Goal: Information Seeking & Learning: Learn about a topic

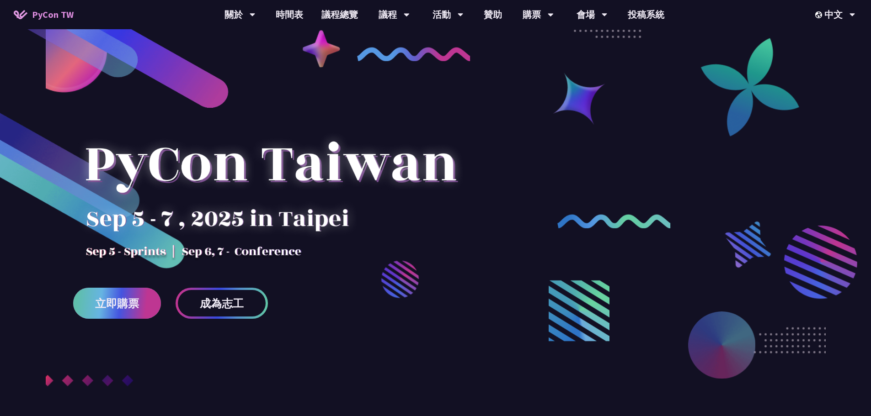
click at [106, 302] on span "立即購票" at bounding box center [117, 303] width 44 height 11
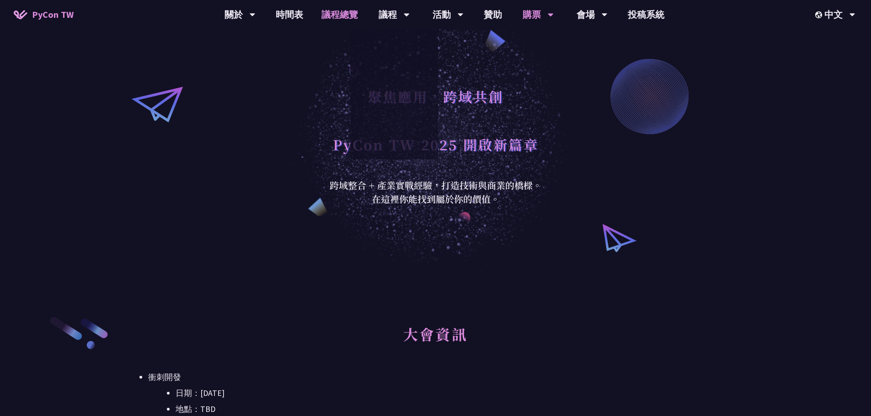
click at [340, 20] on link "議程總覽" at bounding box center [339, 14] width 55 height 29
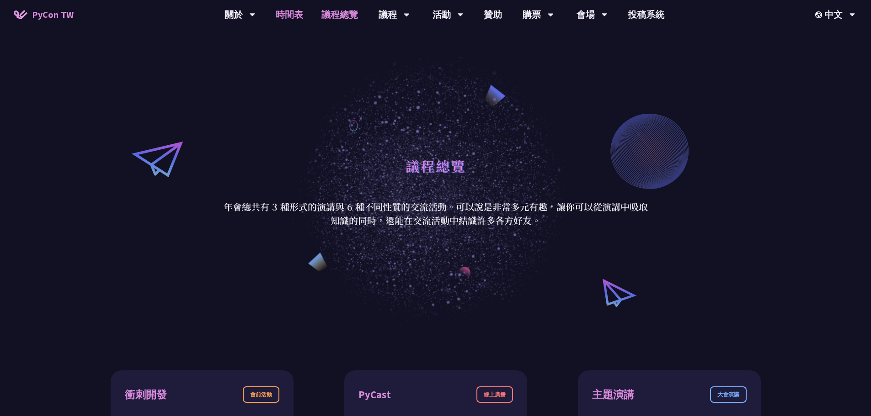
click at [293, 14] on link "時間表" at bounding box center [290, 14] width 46 height 29
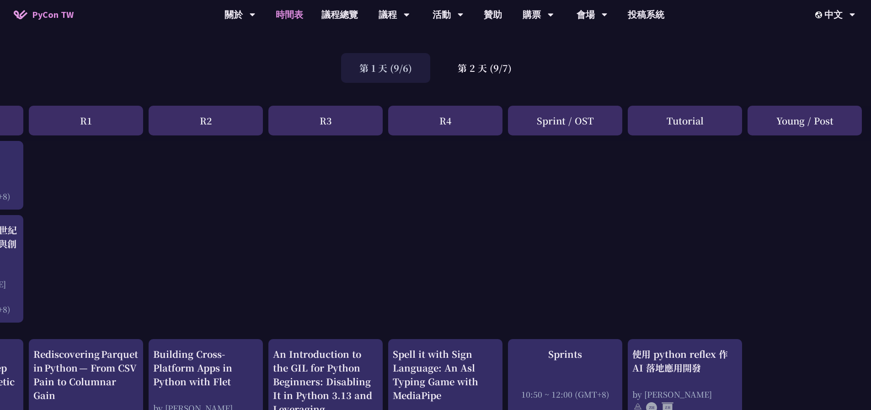
scroll to position [0, 100]
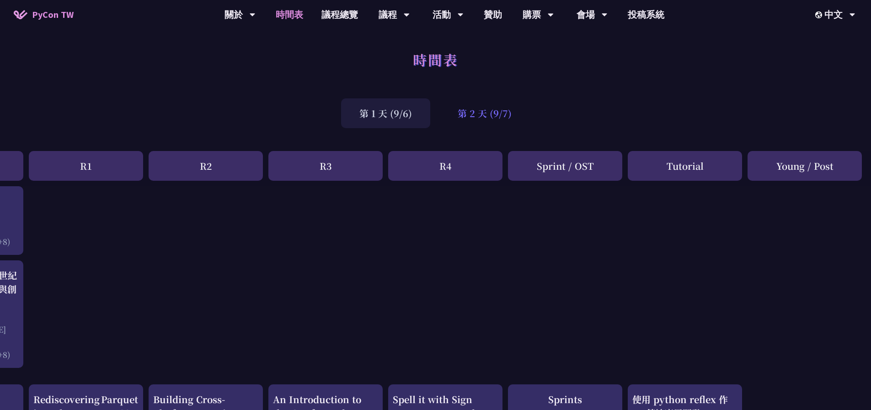
click at [473, 105] on div "第 2 天 (9/7)" at bounding box center [484, 113] width 91 height 30
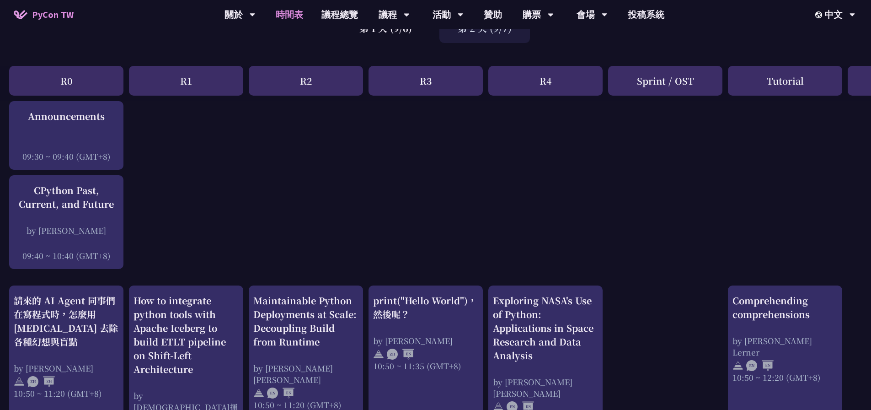
scroll to position [0, 0]
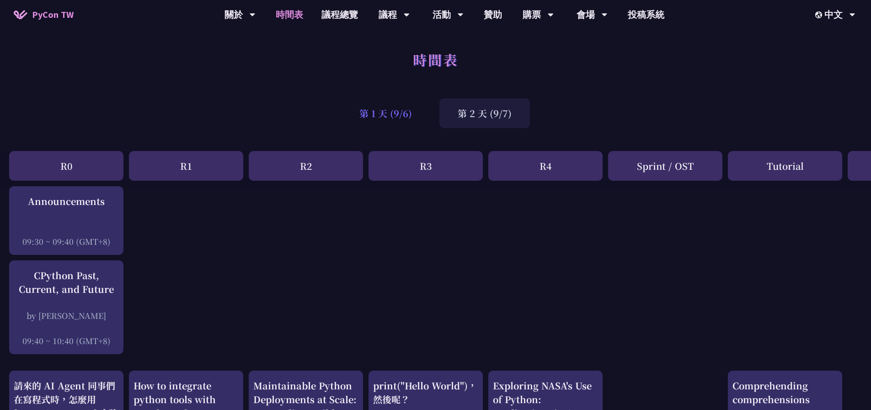
click at [378, 119] on div "第 1 天 (9/6)" at bounding box center [385, 113] width 89 height 30
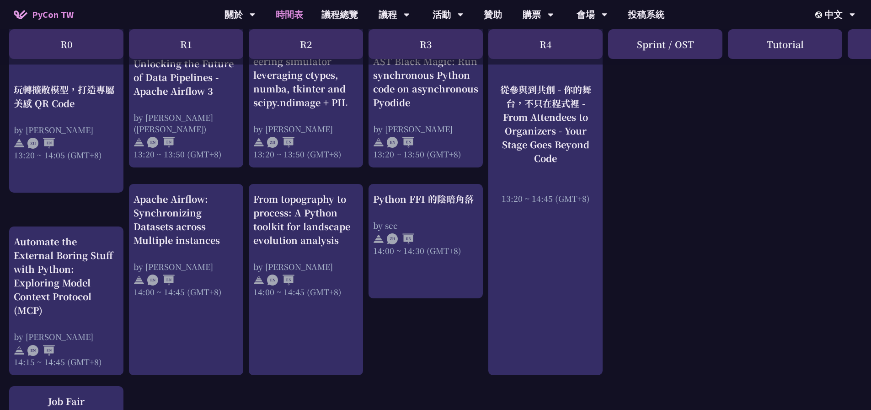
scroll to position [823, 0]
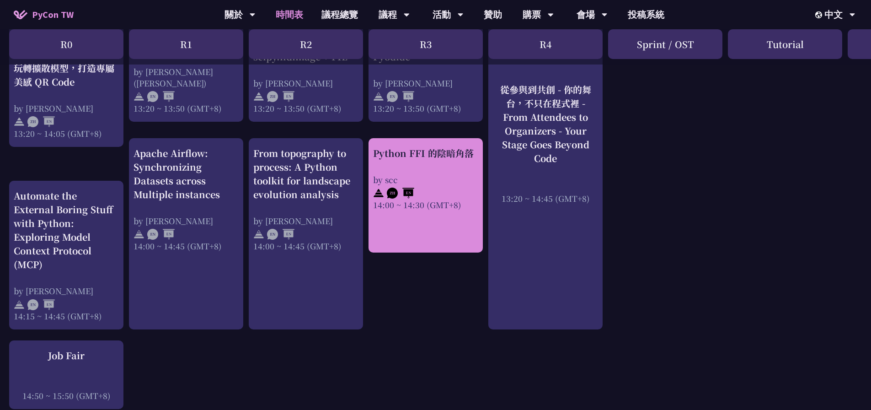
click at [396, 246] on div "Python FFI 的陰暗角落 by scc 14:00 ~ 14:30 (GMT+8)" at bounding box center [425, 195] width 114 height 114
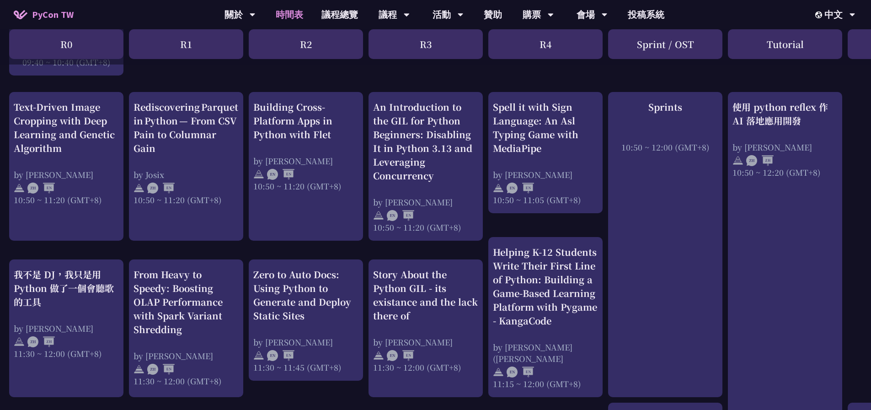
scroll to position [320, 0]
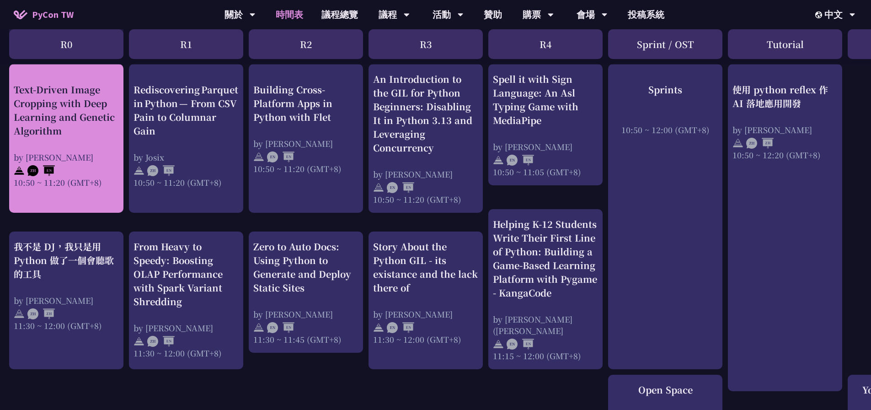
click at [107, 192] on div "Text-Driven Image Cropping with Deep Learning and Genetic Algorithm by Mazer 10…" at bounding box center [66, 138] width 114 height 149
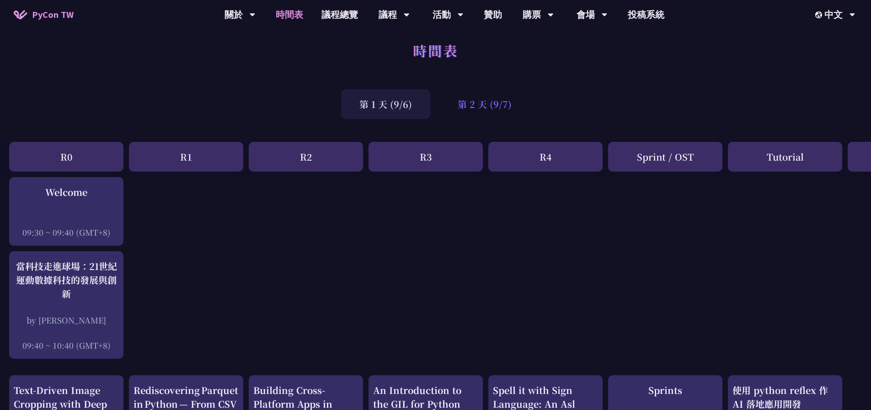
scroll to position [0, 0]
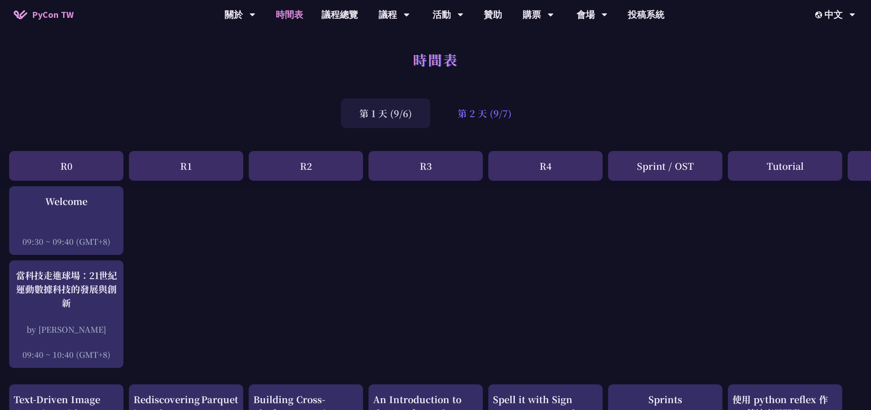
click at [484, 113] on div "第 2 天 (9/7)" at bounding box center [484, 113] width 91 height 30
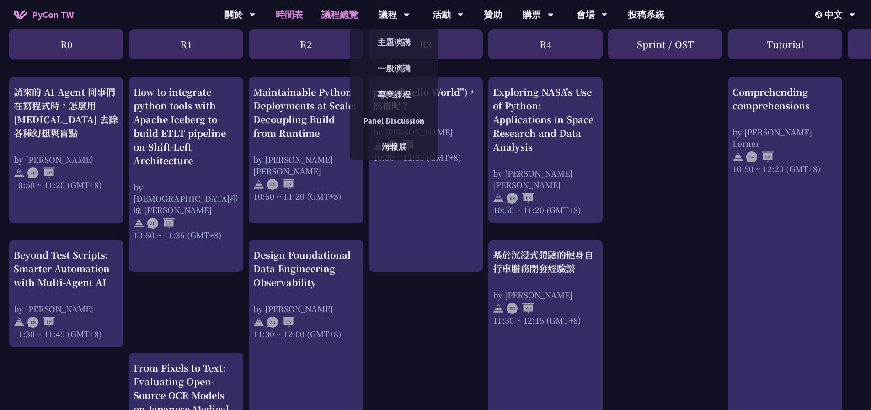
scroll to position [229, 0]
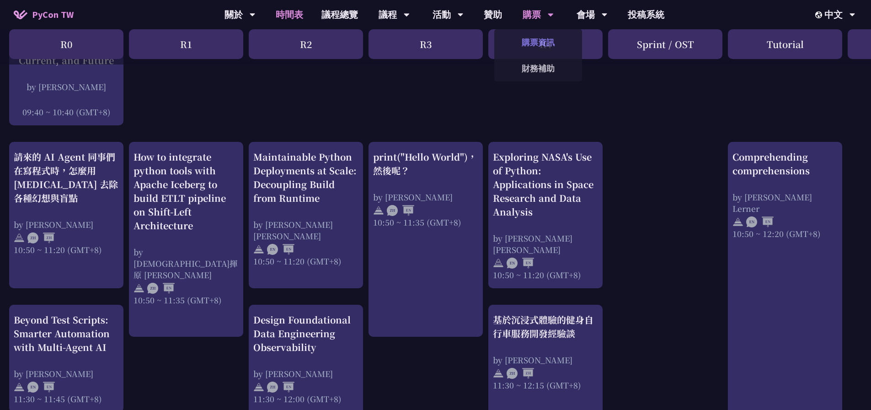
click at [547, 48] on link "購票資訊" at bounding box center [538, 42] width 88 height 21
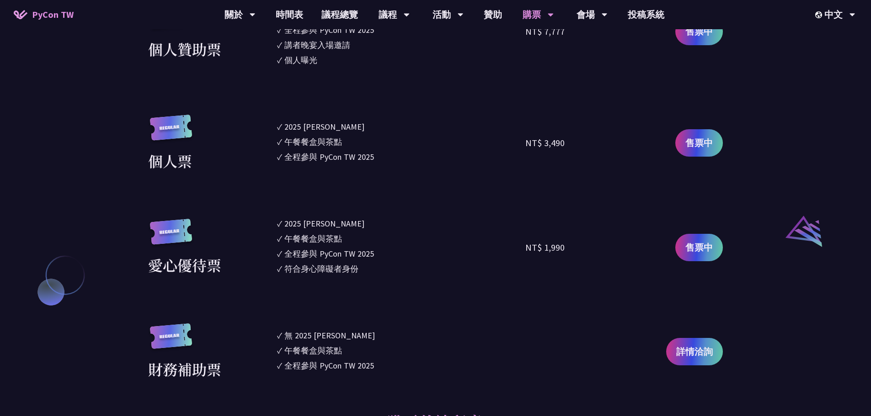
scroll to position [869, 0]
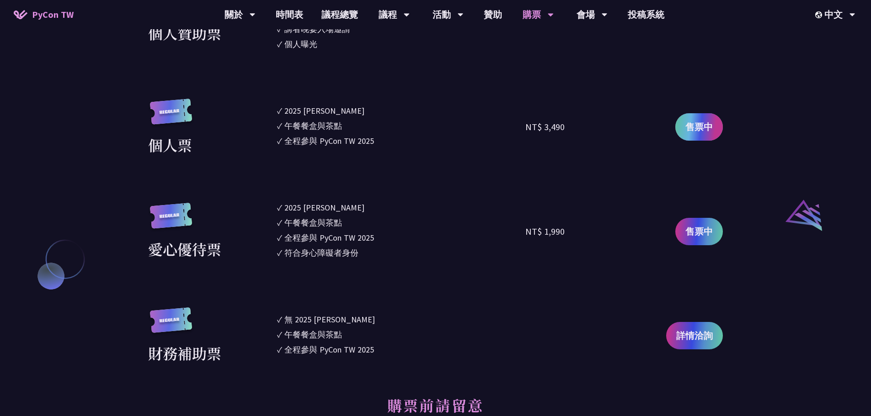
click at [699, 133] on span "售票中" at bounding box center [698, 127] width 27 height 14
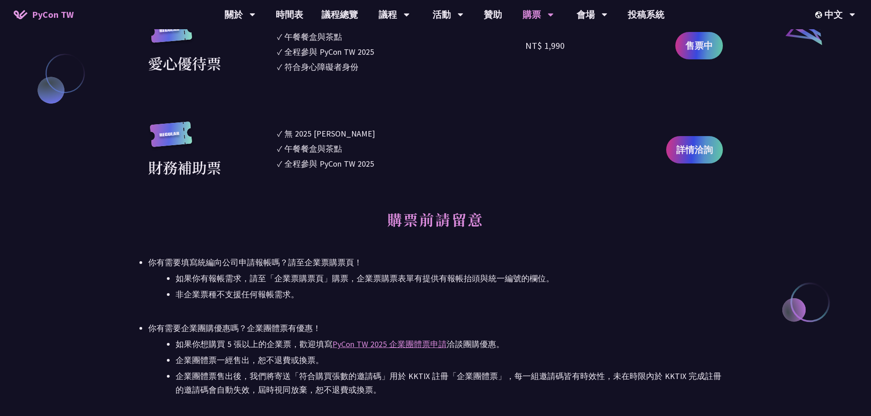
scroll to position [1097, 0]
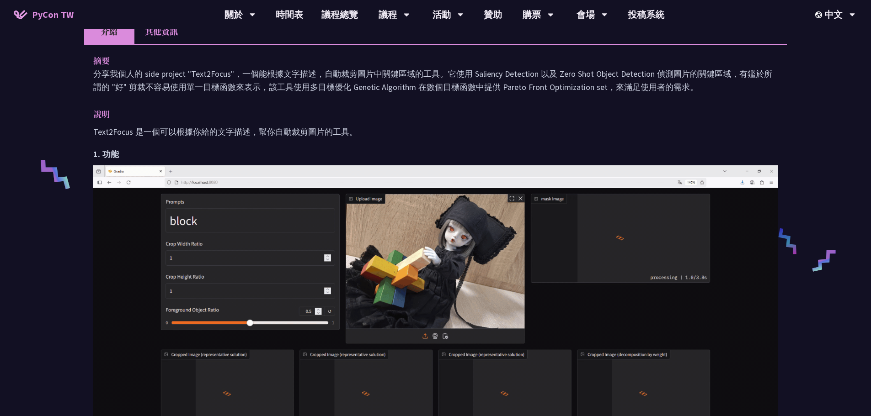
scroll to position [274, 0]
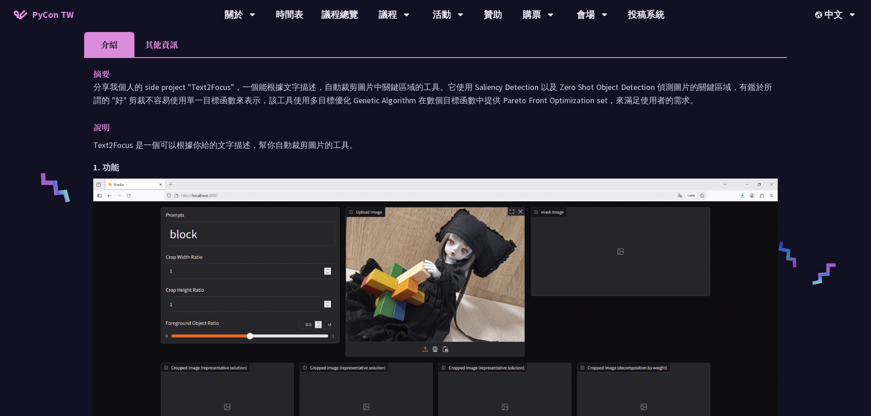
drag, startPoint x: 186, startPoint y: 91, endPoint x: 304, endPoint y: 85, distance: 119.0
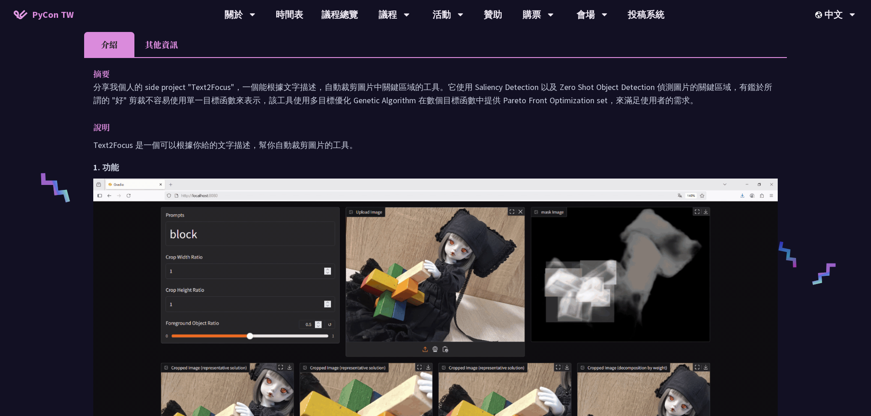
click at [282, 79] on div "摘要 分享我個人的 side project "Text2Focus"，一個能根據文字描述，自動裁剪圖片中關鍵區域的工具。它使用 Saliency Detec…" at bounding box center [435, 87] width 684 height 40
click at [325, 94] on p "分享我個人的 side project "Text2Focus"，一個能根據文字描述，自動裁剪圖片中關鍵區域的工具。它使用 Saliency Detectio…" at bounding box center [435, 93] width 684 height 27
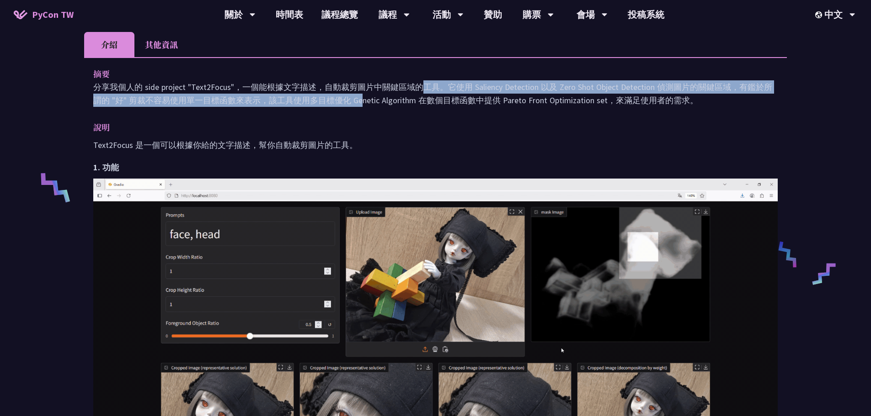
drag, startPoint x: 191, startPoint y: 102, endPoint x: 261, endPoint y: 83, distance: 72.2
click at [253, 84] on p "分享我個人的 side project "Text2Focus"，一個能根據文字描述，自動裁剪圖片中關鍵區域的工具。它使用 Saliency Detectio…" at bounding box center [435, 93] width 684 height 27
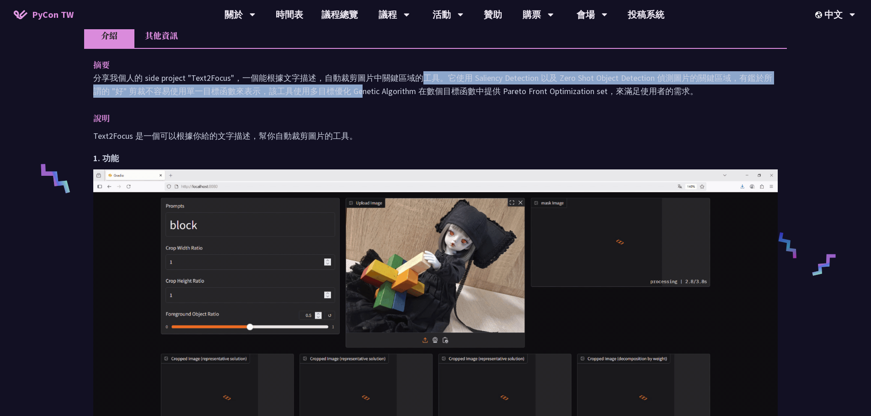
scroll to position [366, 0]
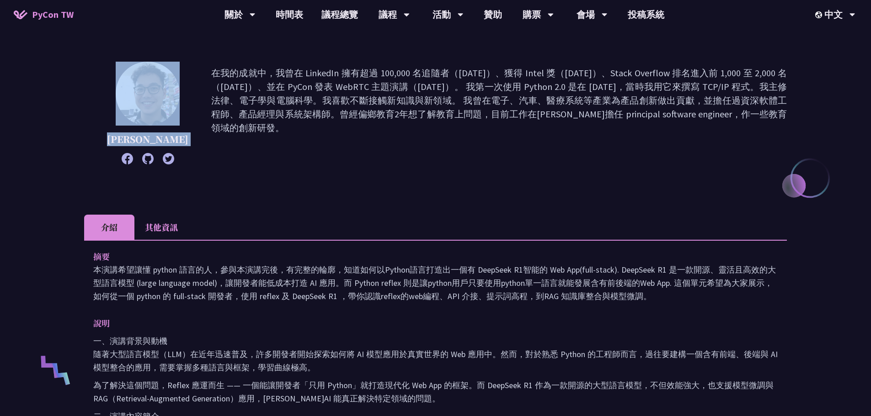
drag, startPoint x: 201, startPoint y: 67, endPoint x: 448, endPoint y: 61, distance: 246.9
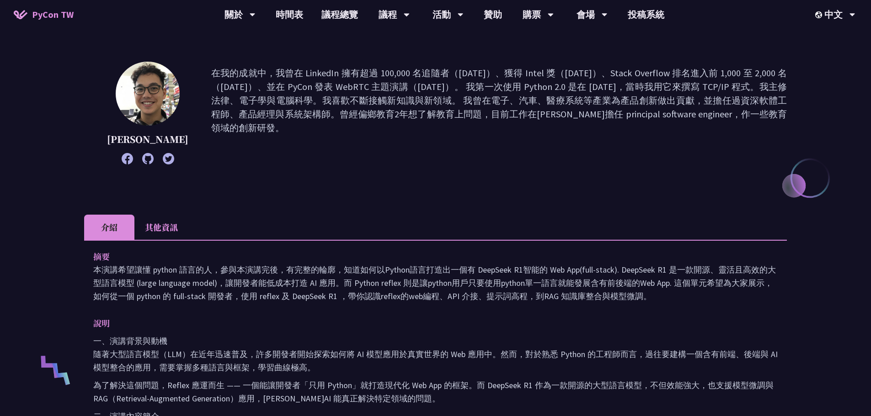
click at [460, 74] on p "在我的成就中，我曾在 LinkedIn 擁有超過 100,000 名追隨者（2017 年）、獲得 Intel 獎（2018 年）、Stack Overflow…" at bounding box center [499, 113] width 576 height 94
click at [447, 114] on p "在我的成就中，我曾在 LinkedIn 擁有超過 100,000 名追隨者（2017 年）、獲得 Intel 獎（2018 年）、Stack Overflow…" at bounding box center [499, 113] width 576 height 94
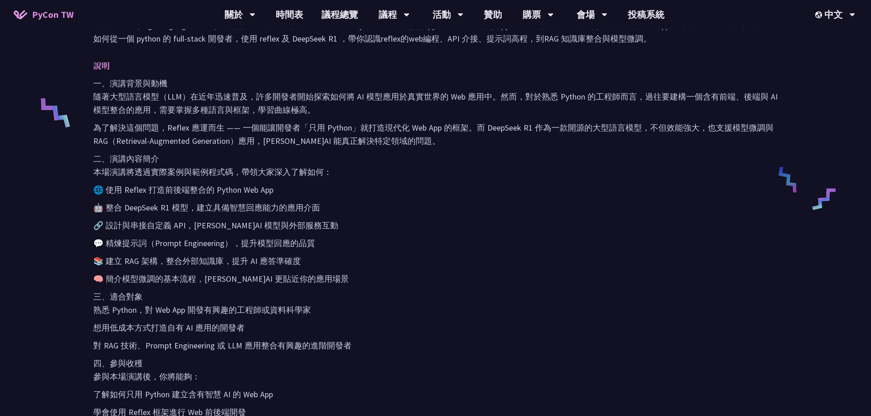
scroll to position [366, 0]
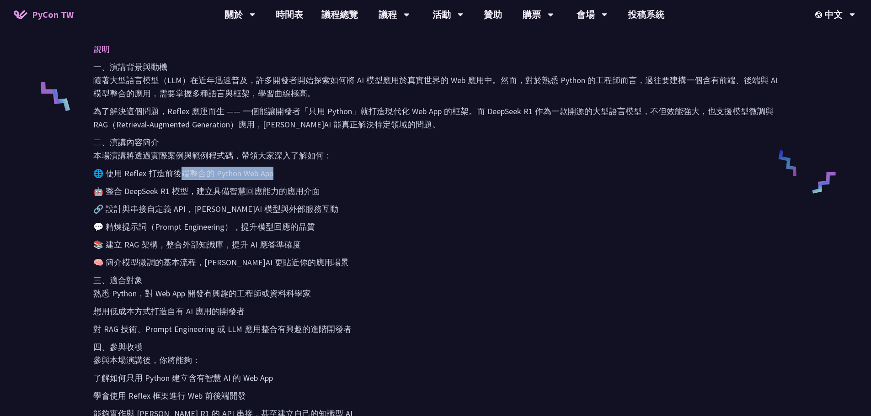
drag, startPoint x: 216, startPoint y: 176, endPoint x: 393, endPoint y: 167, distance: 177.2
click at [367, 165] on div "一、演講背景與動機 隨著大型語言模型（LLM）在近年迅速普及，許多開發者開始探索如何將 AI 模型應用於真實世界的 Web 應用中。然而，對於熟悉 Pytho…" at bounding box center [435, 249] width 684 height 378
click at [402, 177] on p "🌐 使用 Reflex 打造前後端整合的 Python Web App" at bounding box center [435, 173] width 684 height 13
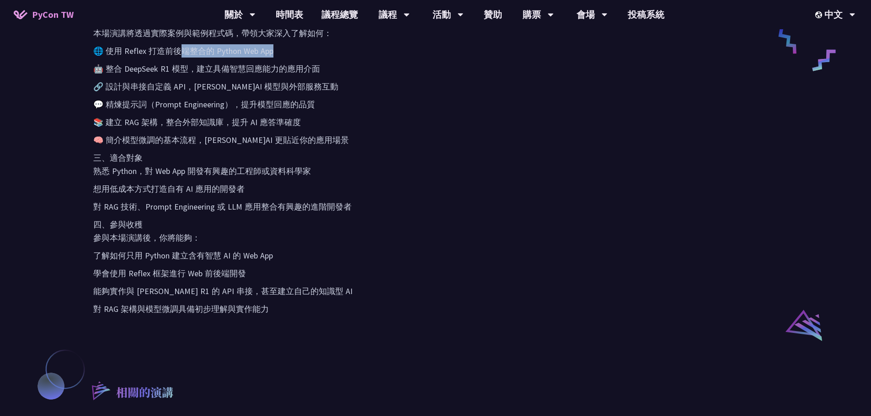
scroll to position [503, 0]
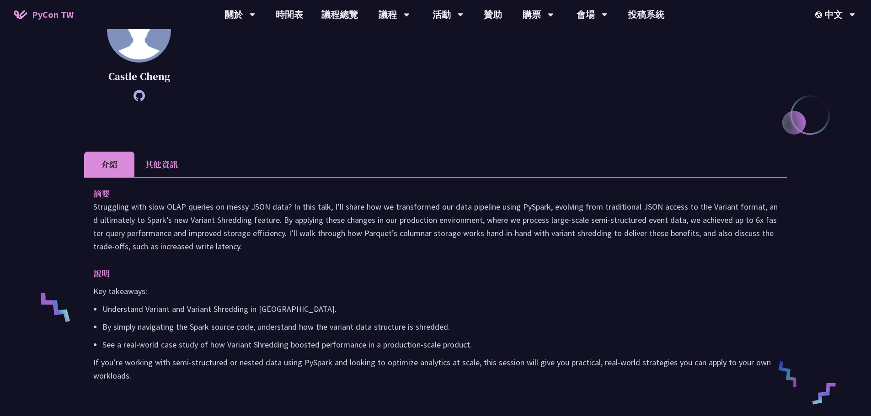
scroll to position [91, 0]
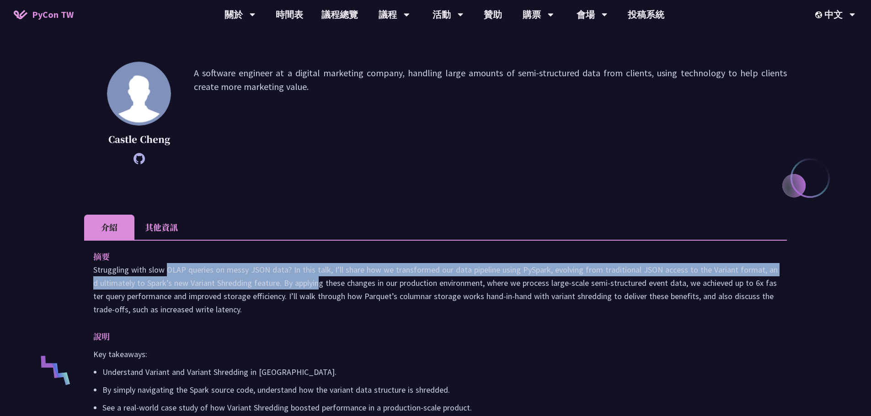
drag, startPoint x: 94, startPoint y: 275, endPoint x: 239, endPoint y: 280, distance: 145.5
click at [239, 280] on p "Struggling with slow OLAP queries on messy JSON data? In this talk, I’ll share …" at bounding box center [435, 289] width 684 height 53
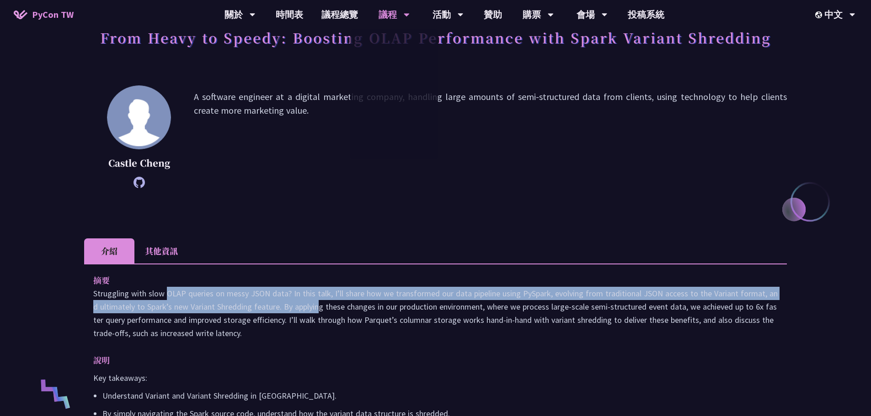
scroll to position [46, 0]
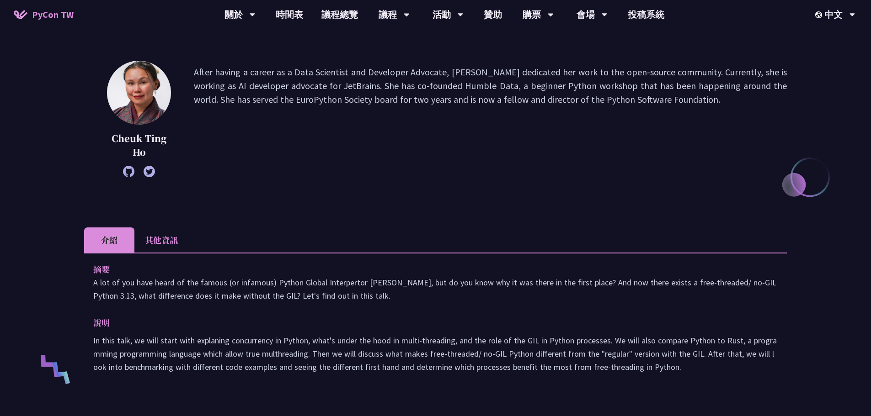
scroll to position [91, 0]
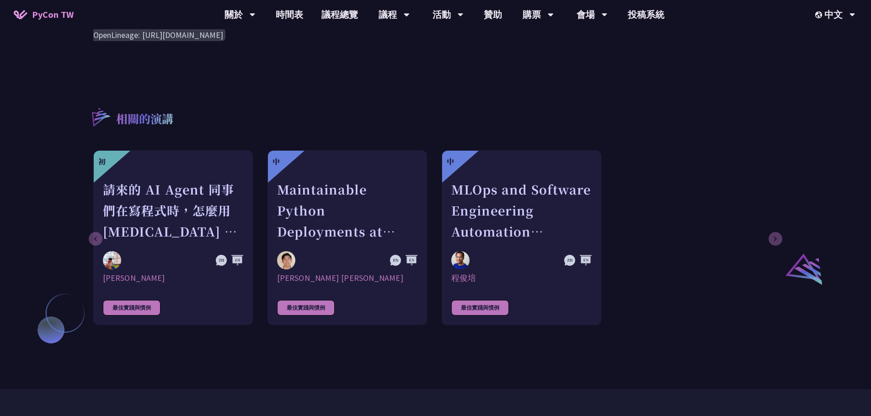
scroll to position [640, 0]
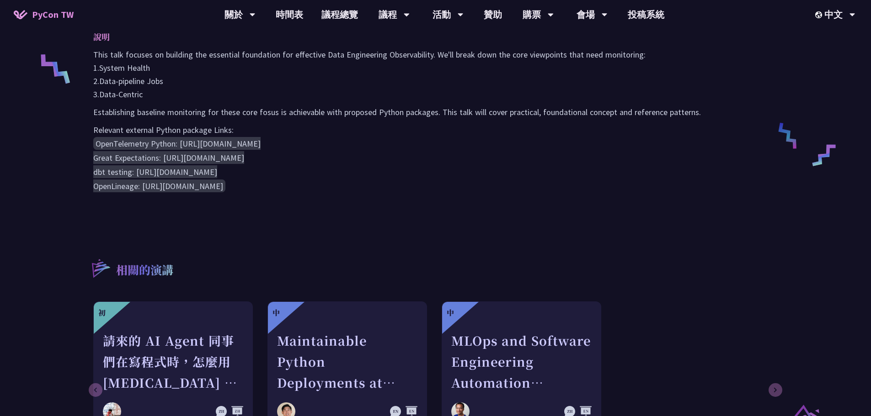
scroll to position [503, 0]
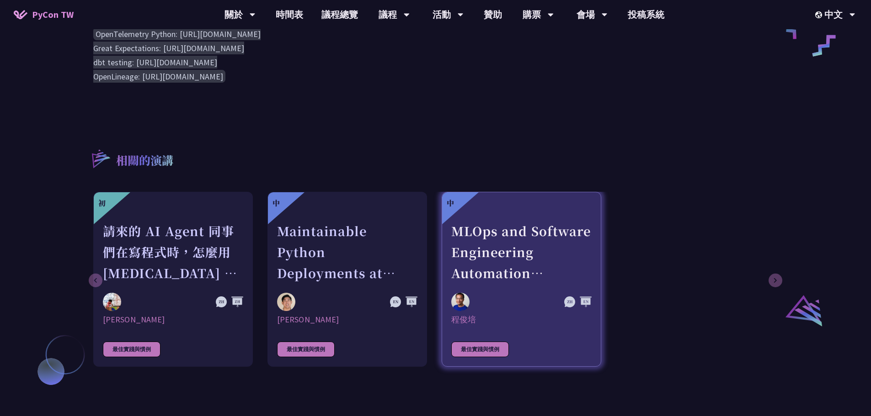
click at [533, 320] on div "程俊培" at bounding box center [521, 320] width 140 height 11
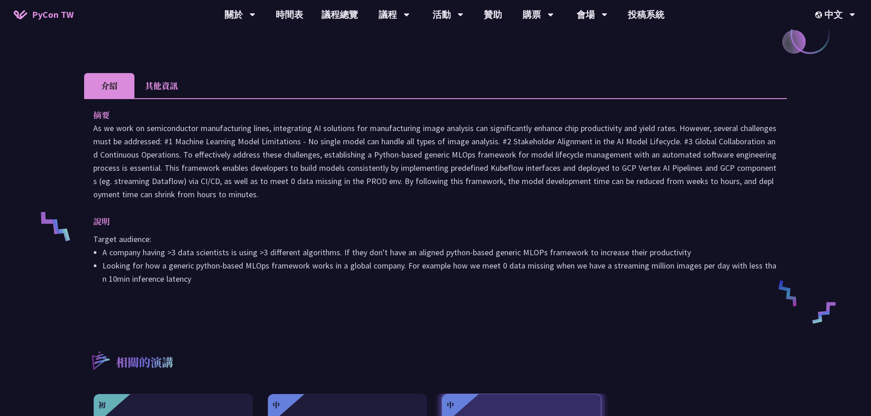
scroll to position [91, 0]
